Goal: Task Accomplishment & Management: Manage account settings

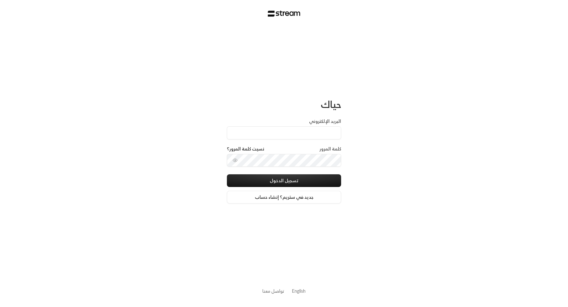
type input "technology+su93radm1n_childoasis@streampay.sa"
click at [340, 134] on input "technology+su93radm1n_childoasis@streampay.sa" at bounding box center [284, 132] width 114 height 13
drag, startPoint x: 340, startPoint y: 134, endPoint x: 214, endPoint y: 130, distance: 126.0
click at [214, 130] on div "حياك البريد الإلكتروني technology+su93radm1n_childoasis@streampay.sa كلمة المرو…" at bounding box center [284, 153] width 568 height 307
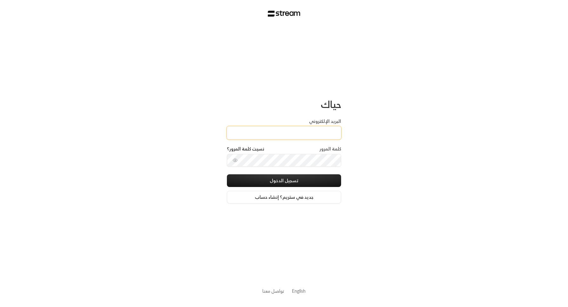
scroll to position [0, 0]
type input "[EMAIL_ADDRESS][DOMAIN_NAME]"
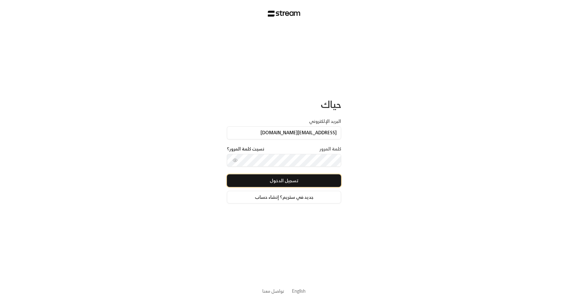
click at [333, 177] on button "تسجيل الدخول" at bounding box center [284, 180] width 114 height 13
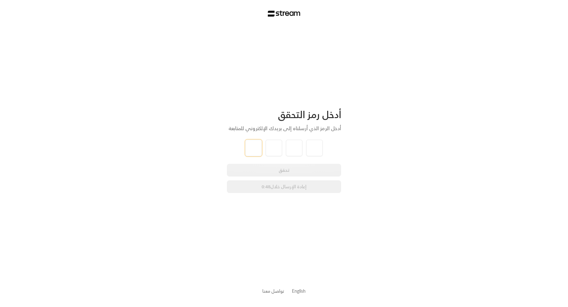
type input "6"
type input "3"
type input "8"
type input "6"
